Goal: Understand process/instructions: Learn how to perform a task or action

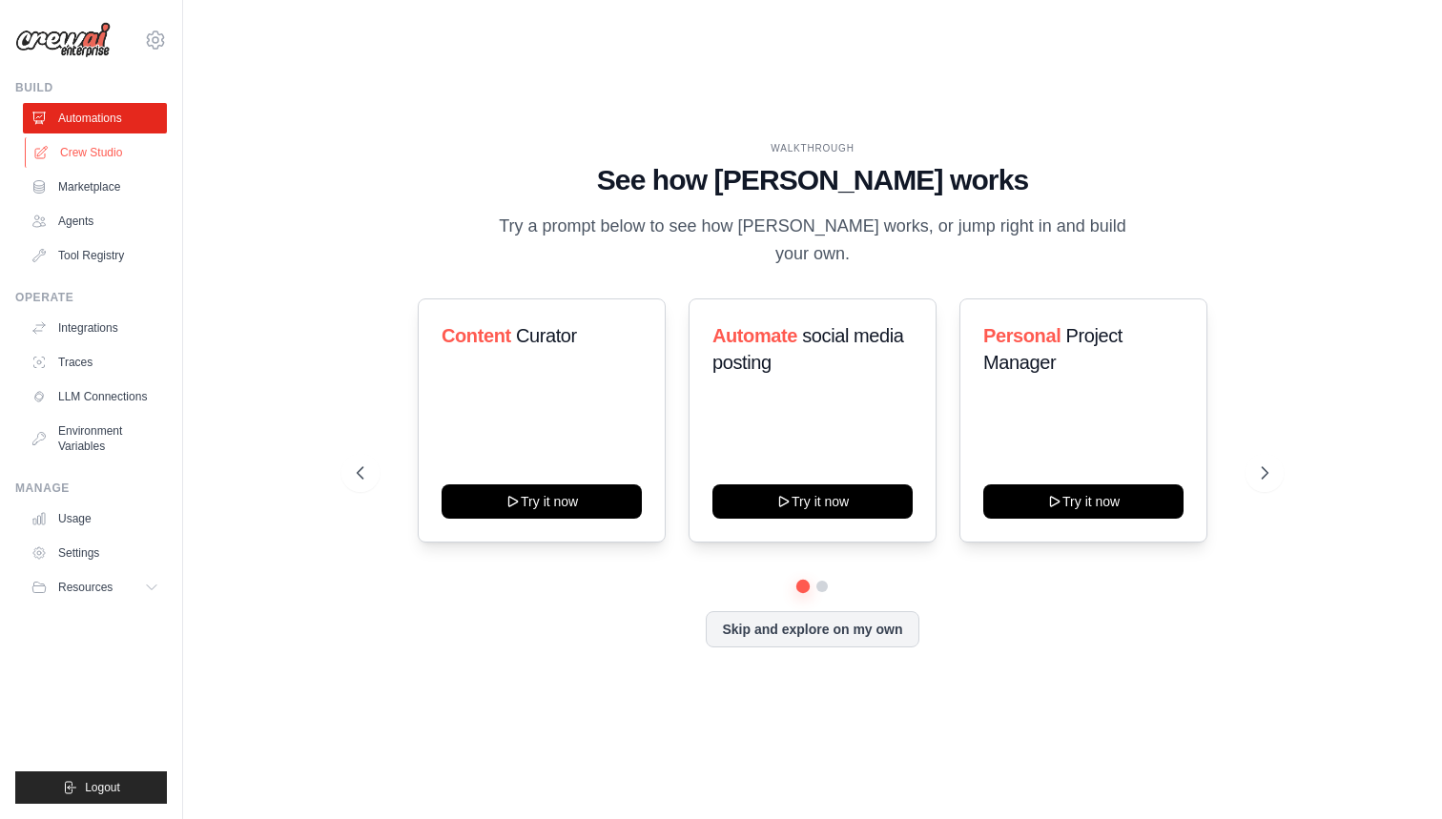
click at [98, 153] on link "Crew Studio" at bounding box center [97, 152] width 144 height 31
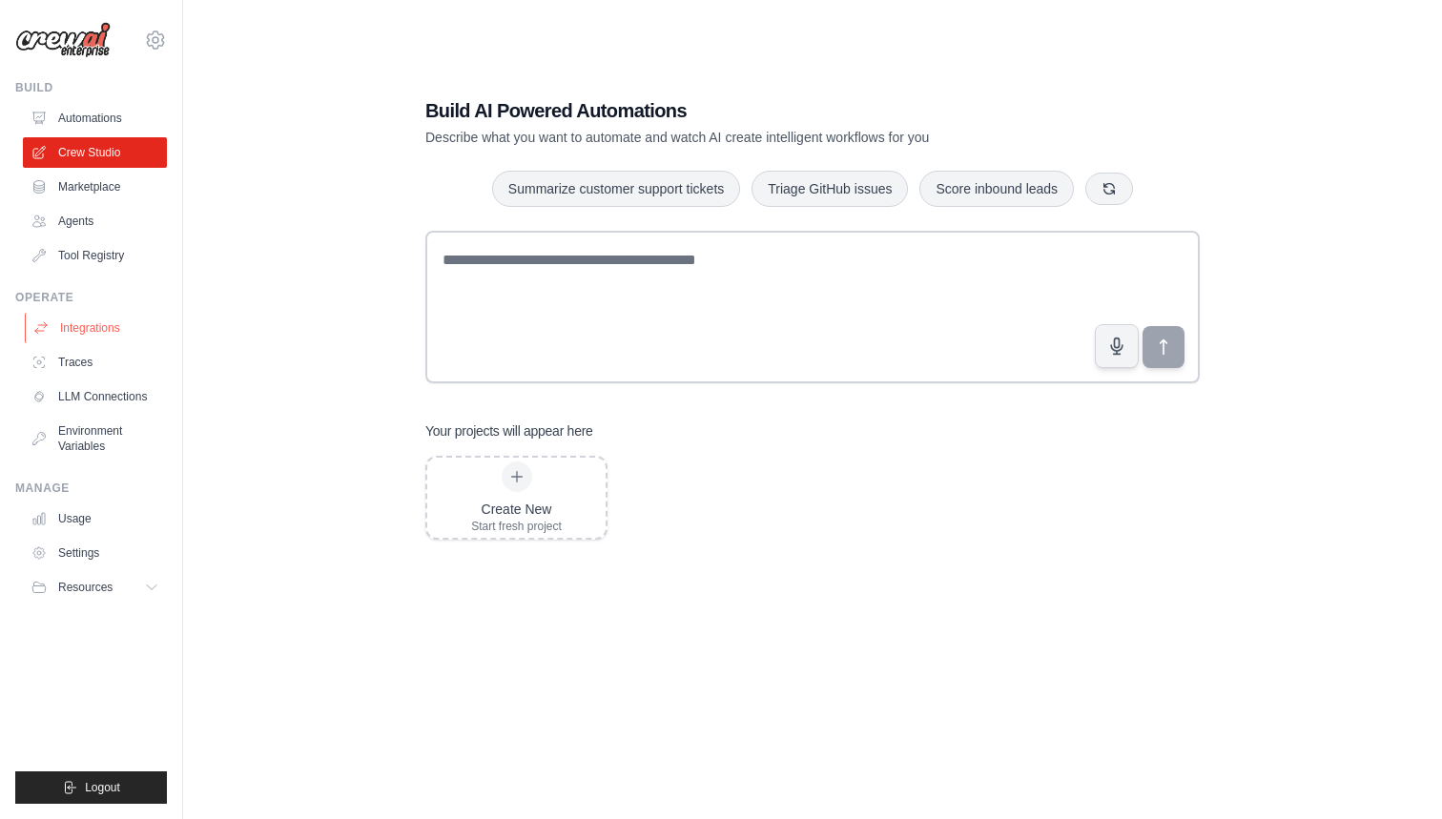
click at [97, 327] on link "Integrations" at bounding box center [97, 328] width 144 height 31
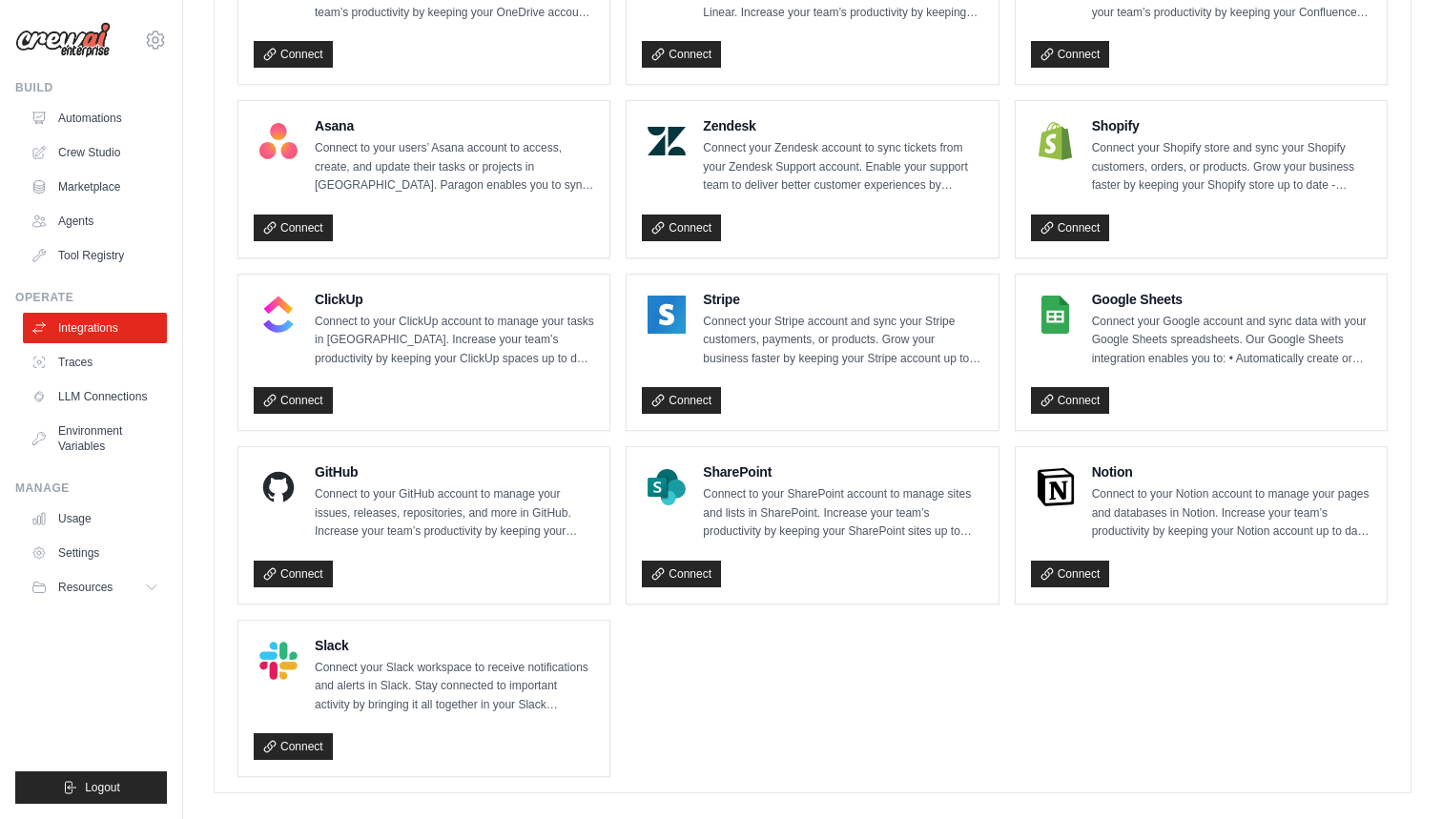
scroll to position [1180, 0]
click at [85, 155] on link "Crew Studio" at bounding box center [97, 152] width 144 height 31
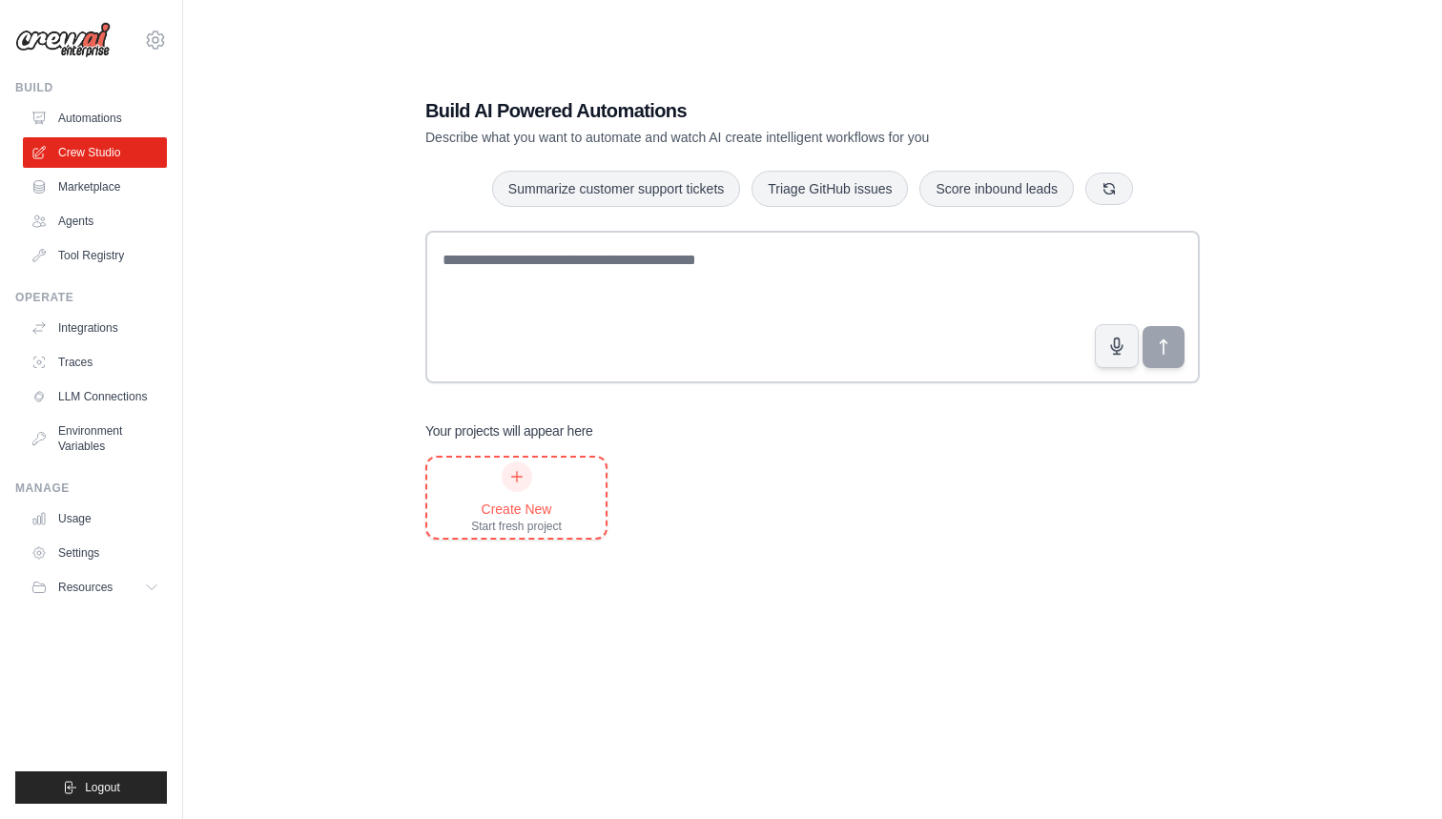
click at [509, 474] on icon at bounding box center [516, 476] width 15 height 15
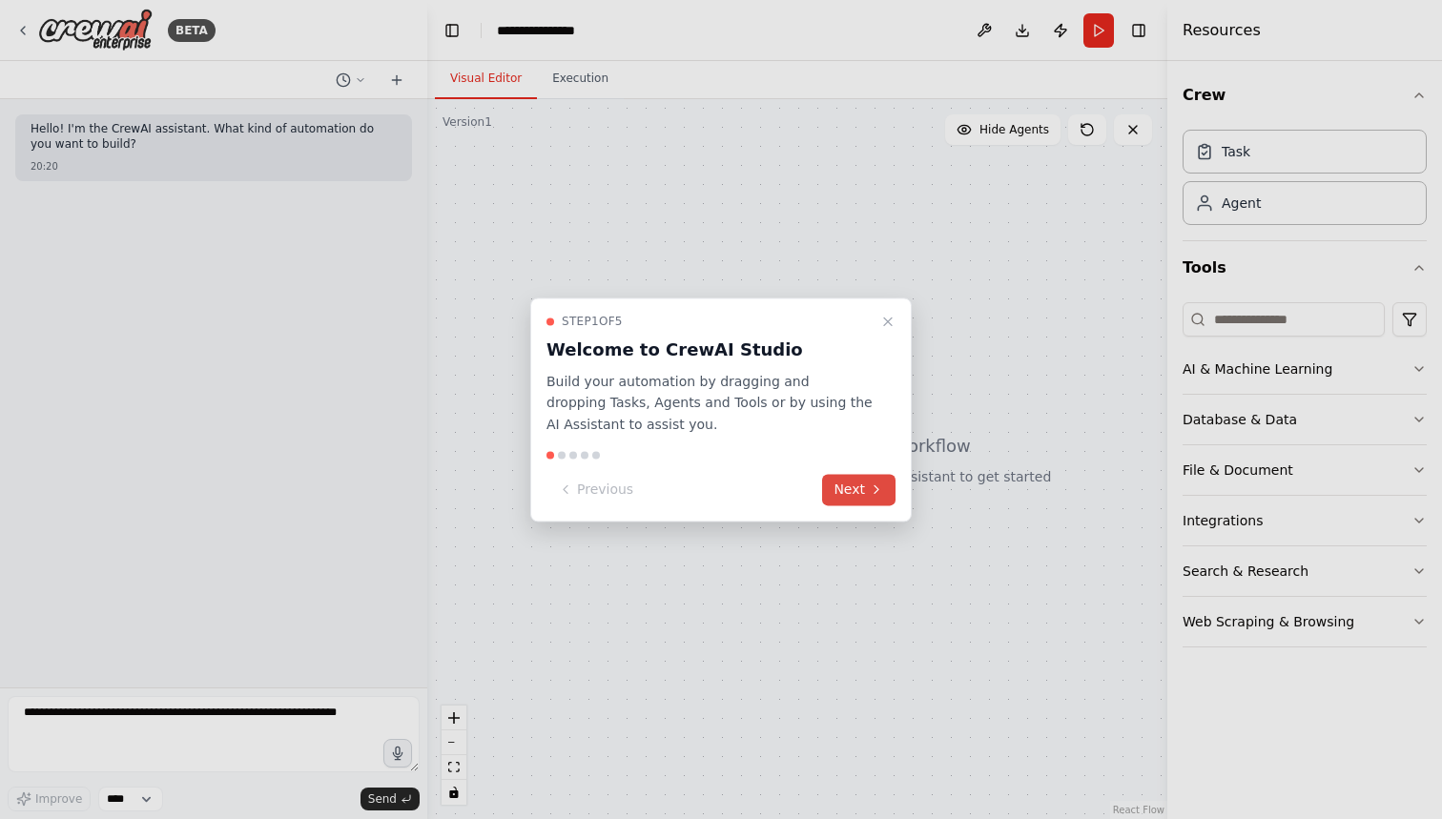
click at [846, 487] on button "Next" at bounding box center [858, 489] width 73 height 31
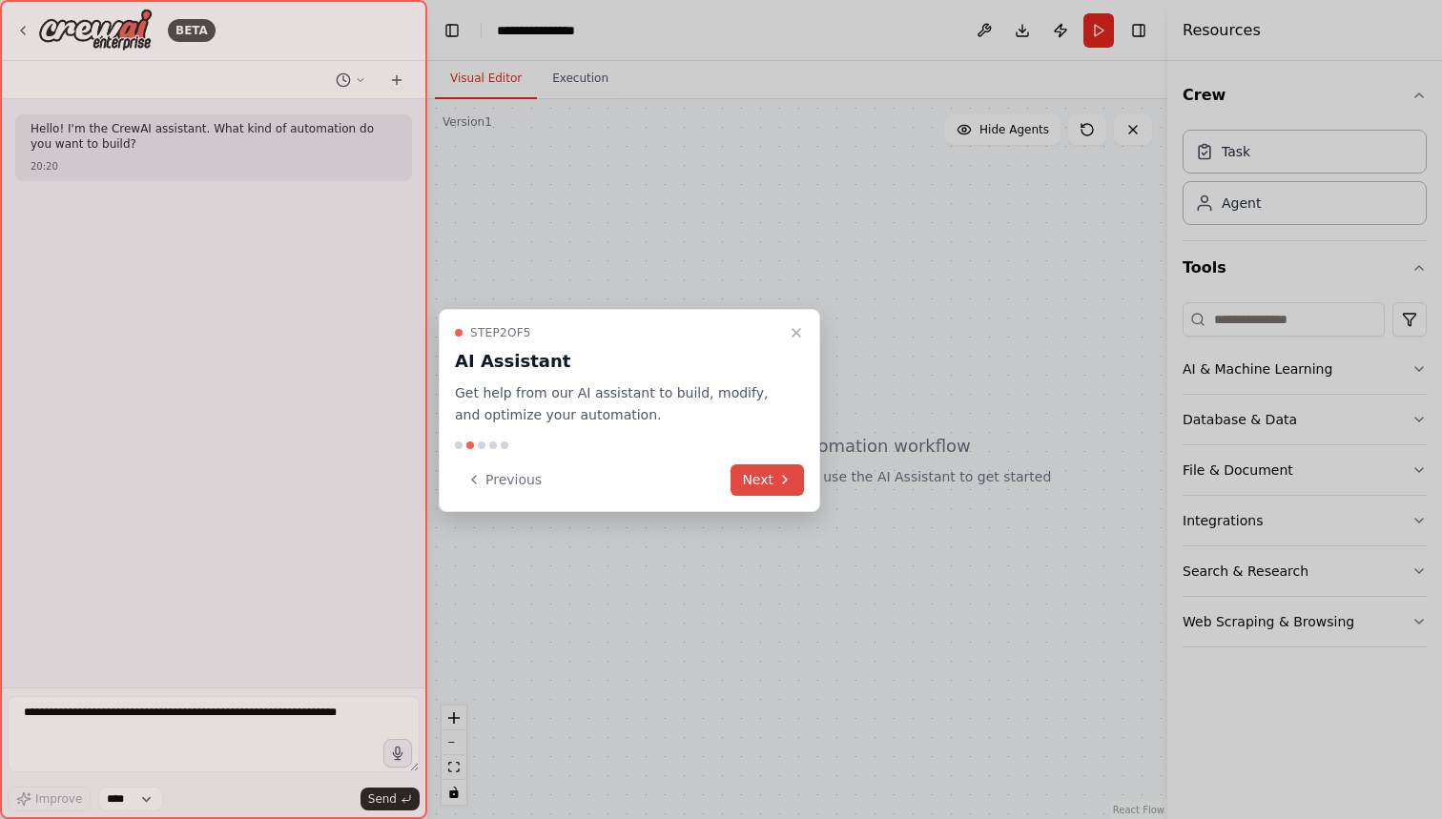
click at [846, 487] on div at bounding box center [721, 409] width 1442 height 819
click at [777, 474] on icon at bounding box center [784, 479] width 15 height 15
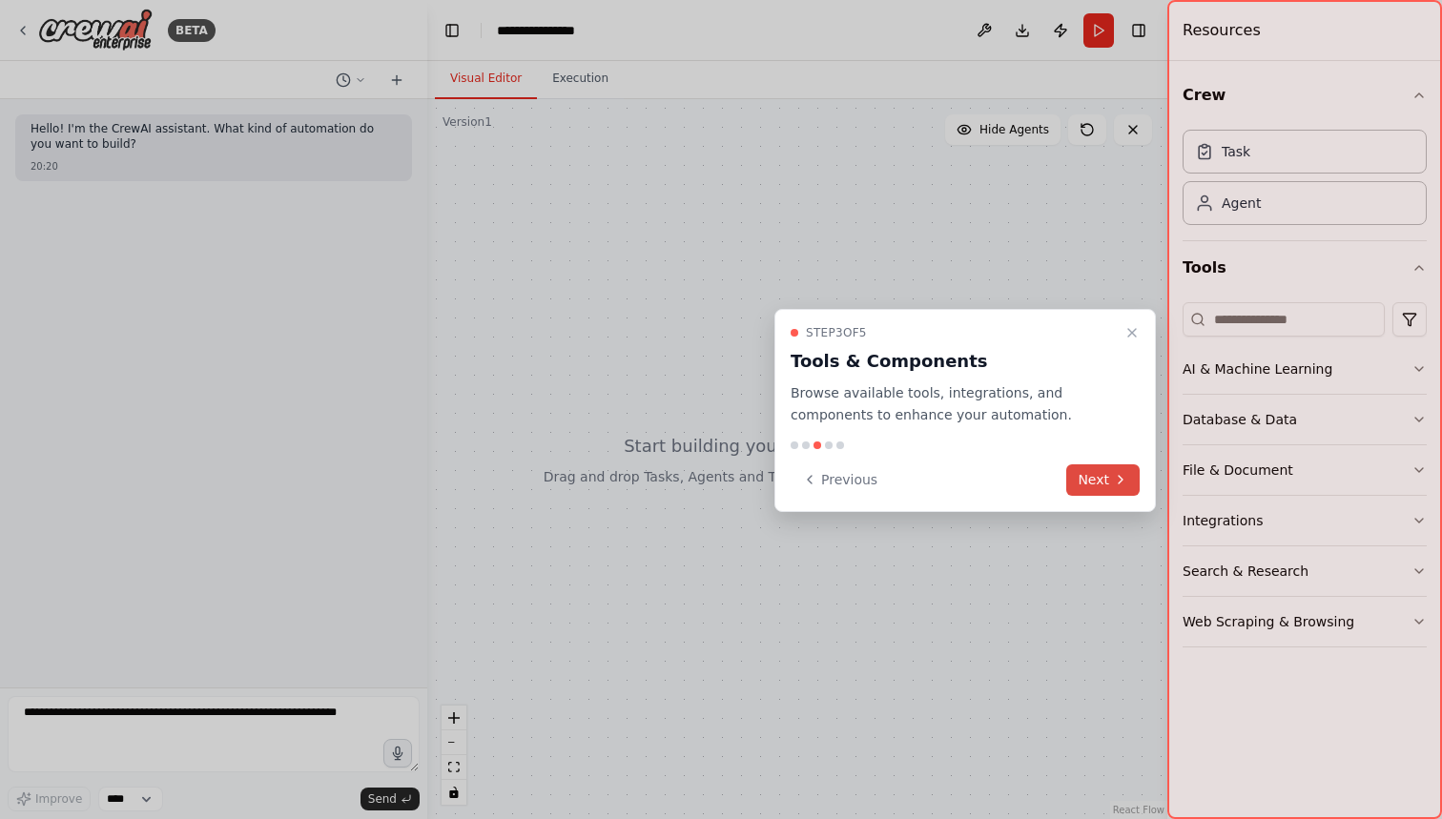
click at [1092, 468] on button "Next" at bounding box center [1102, 479] width 73 height 31
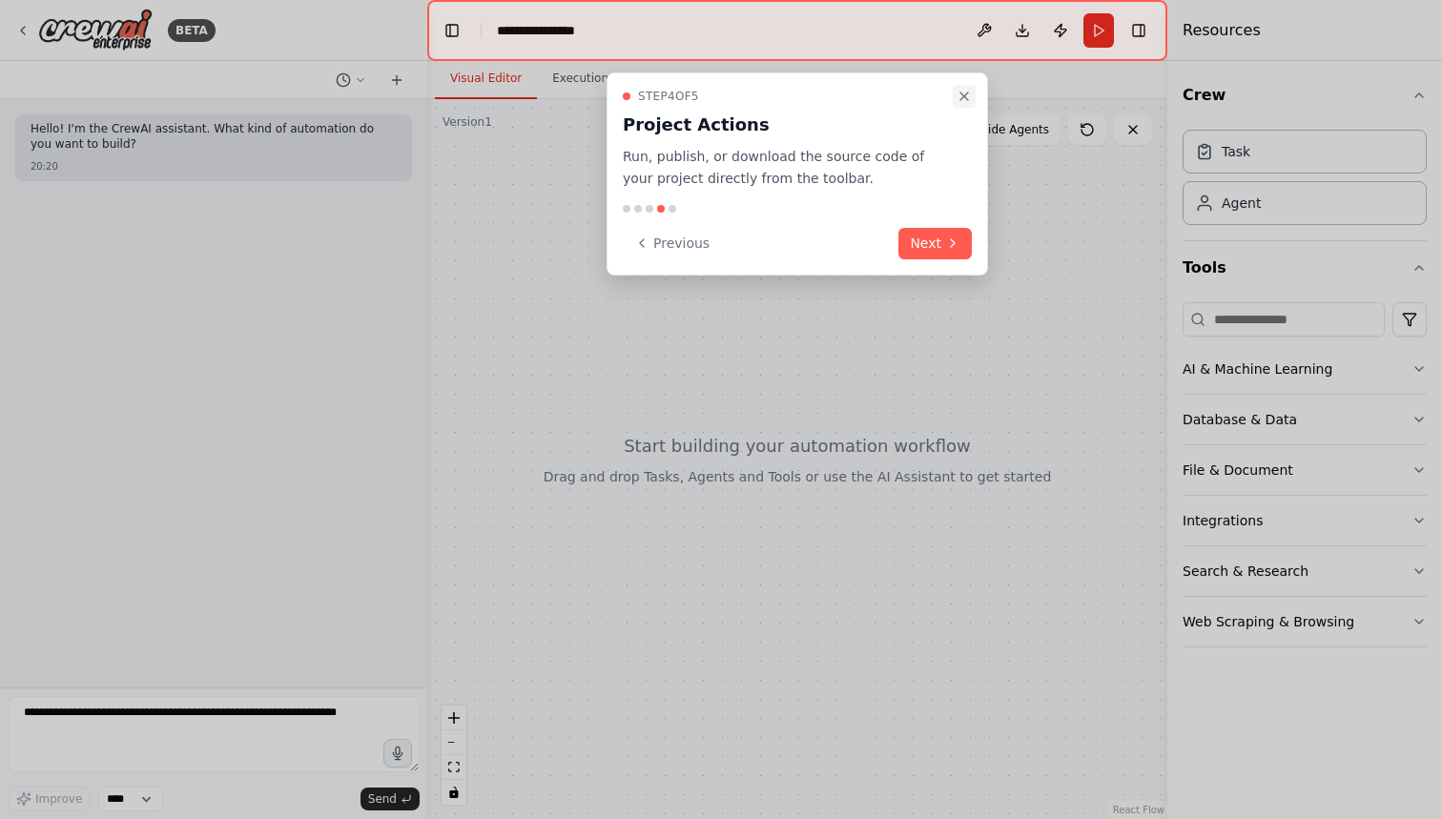
click at [963, 92] on icon "Close walkthrough" at bounding box center [964, 96] width 15 height 15
